Goal: Navigation & Orientation: Find specific page/section

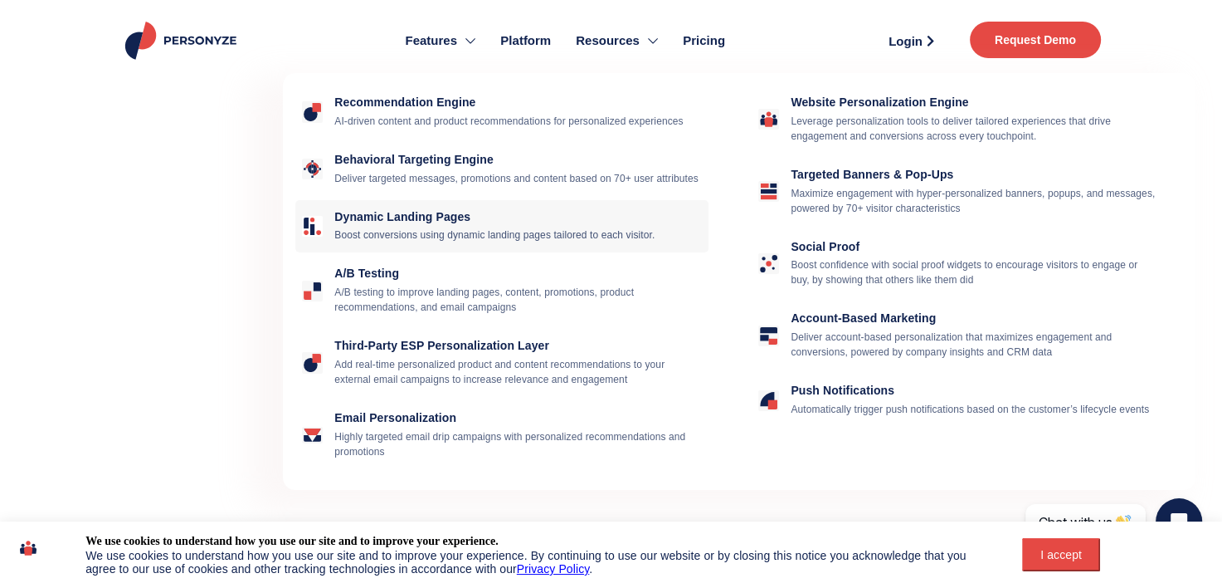
click at [411, 217] on h4 "Dynamic Landing Pages" at bounding box center [518, 217] width 368 height 14
